Goal: Information Seeking & Learning: Find specific fact

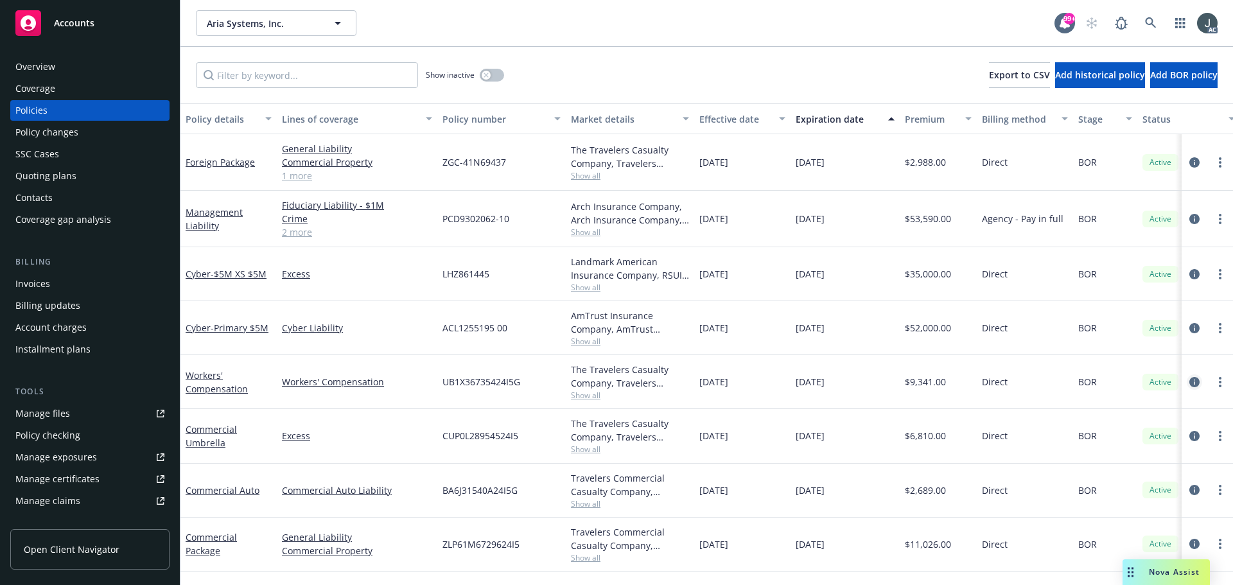
click at [1193, 382] on icon "circleInformation" at bounding box center [1194, 382] width 10 height 10
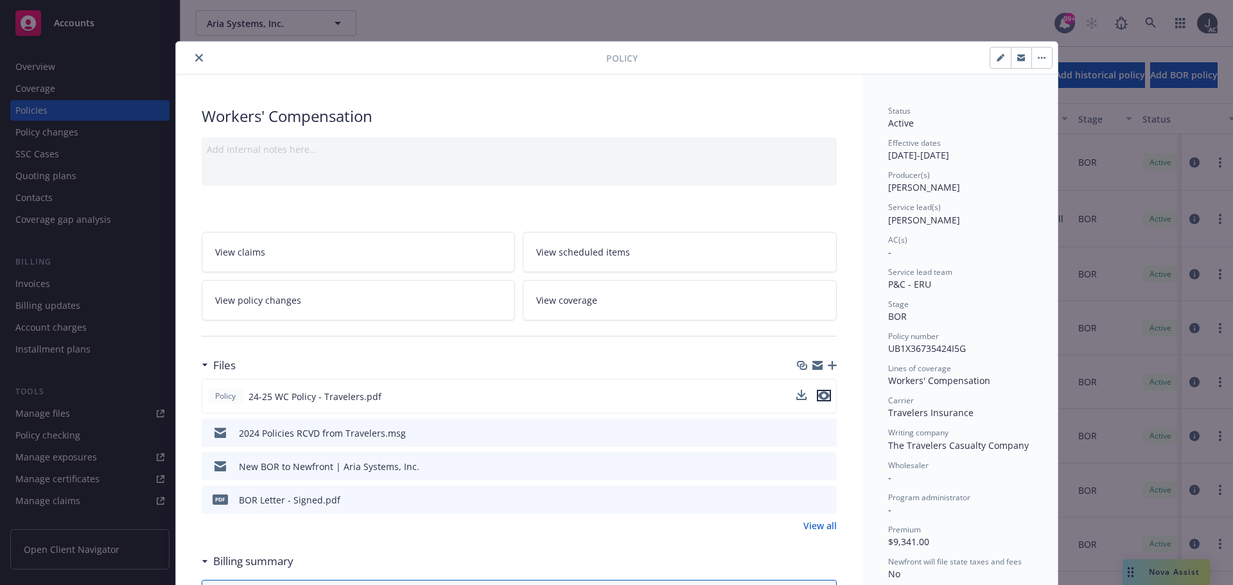
click at [819, 396] on icon "preview file" at bounding box center [824, 395] width 12 height 9
click at [195, 57] on icon "close" at bounding box center [199, 58] width 8 height 8
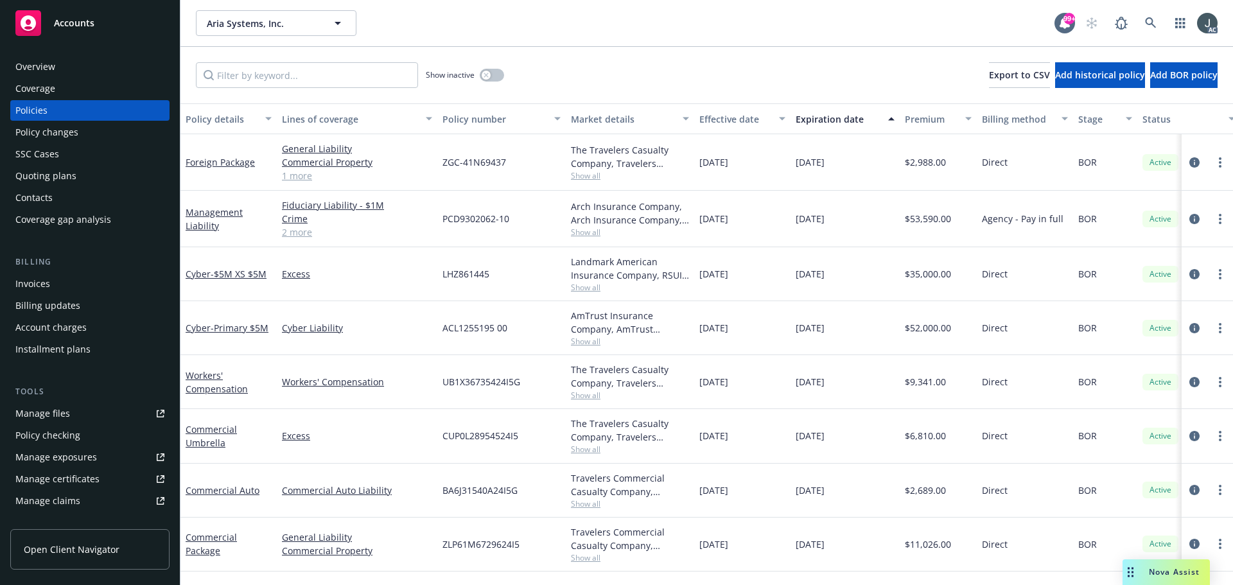
click at [51, 63] on div "Overview" at bounding box center [35, 67] width 40 height 21
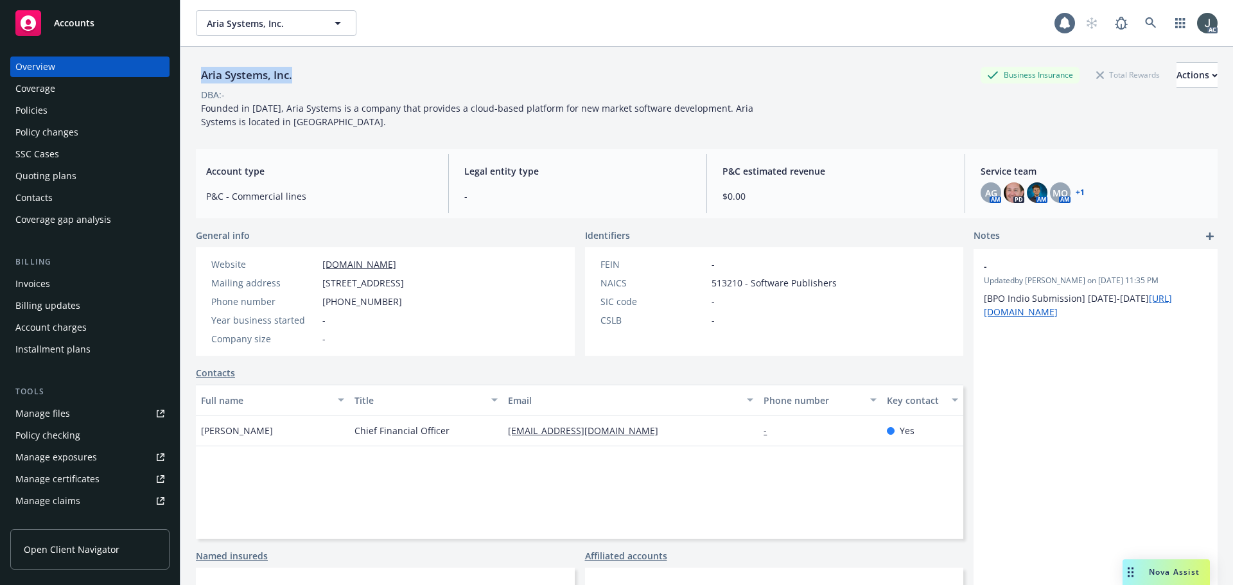
drag, startPoint x: 297, startPoint y: 73, endPoint x: 186, endPoint y: 71, distance: 111.8
click at [186, 71] on div "Aria Systems, Inc. Business Insurance Total Rewards Actions DBA: - Founded in […" at bounding box center [706, 339] width 1053 height 585
copy div "Aria Systems, Inc."
